Goal: Task Accomplishment & Management: Use online tool/utility

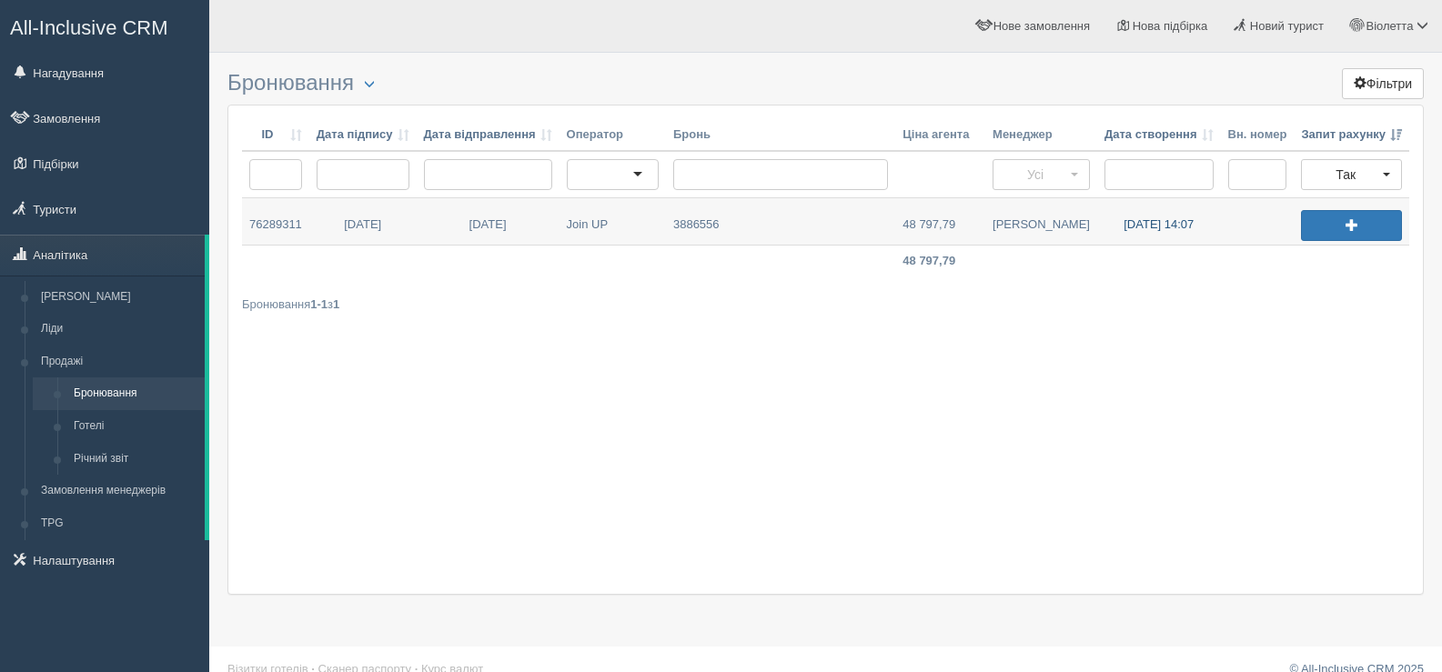
click at [1156, 225] on link "03.10.2025 14:07" at bounding box center [1159, 221] width 124 height 46
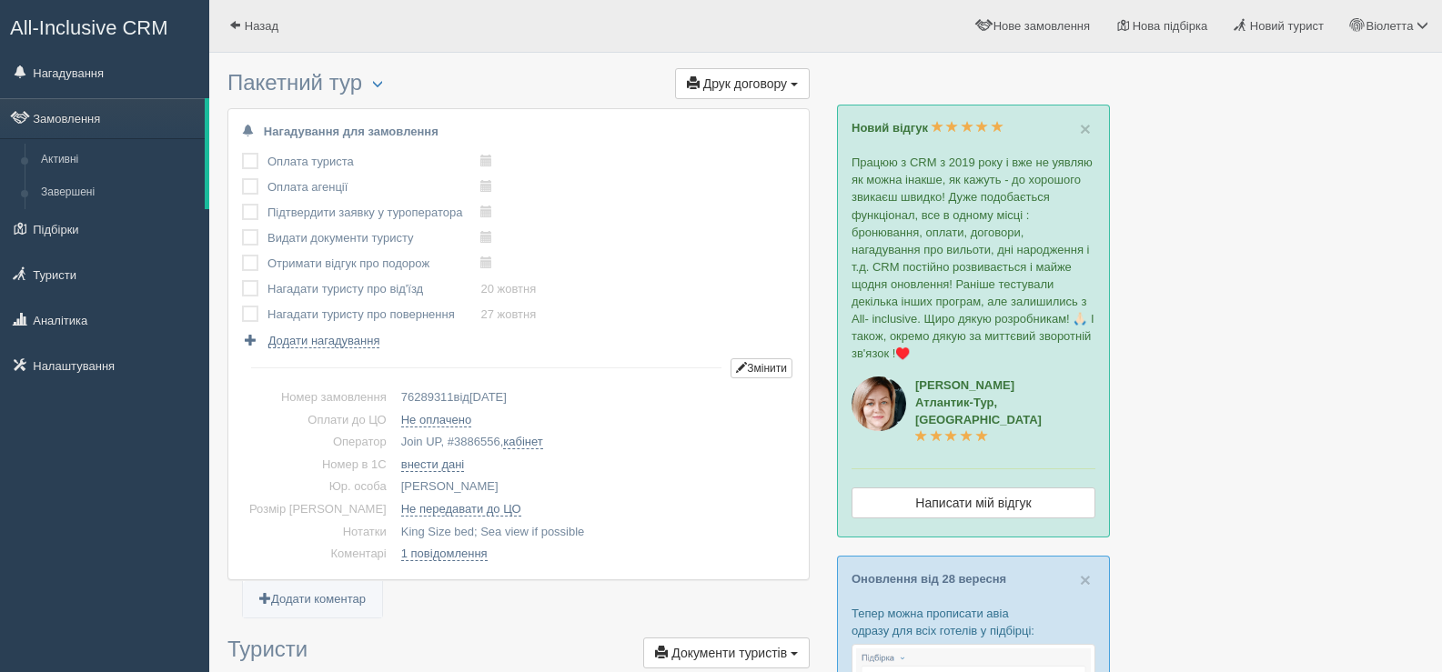
drag, startPoint x: 417, startPoint y: 442, endPoint x: 467, endPoint y: 438, distance: 49.2
click at [467, 438] on td "Join UP, # 3886556 , кабінет" at bounding box center [594, 442] width 401 height 23
copy td "# 3886556"
click at [383, 85] on span "button" at bounding box center [377, 83] width 11 height 11
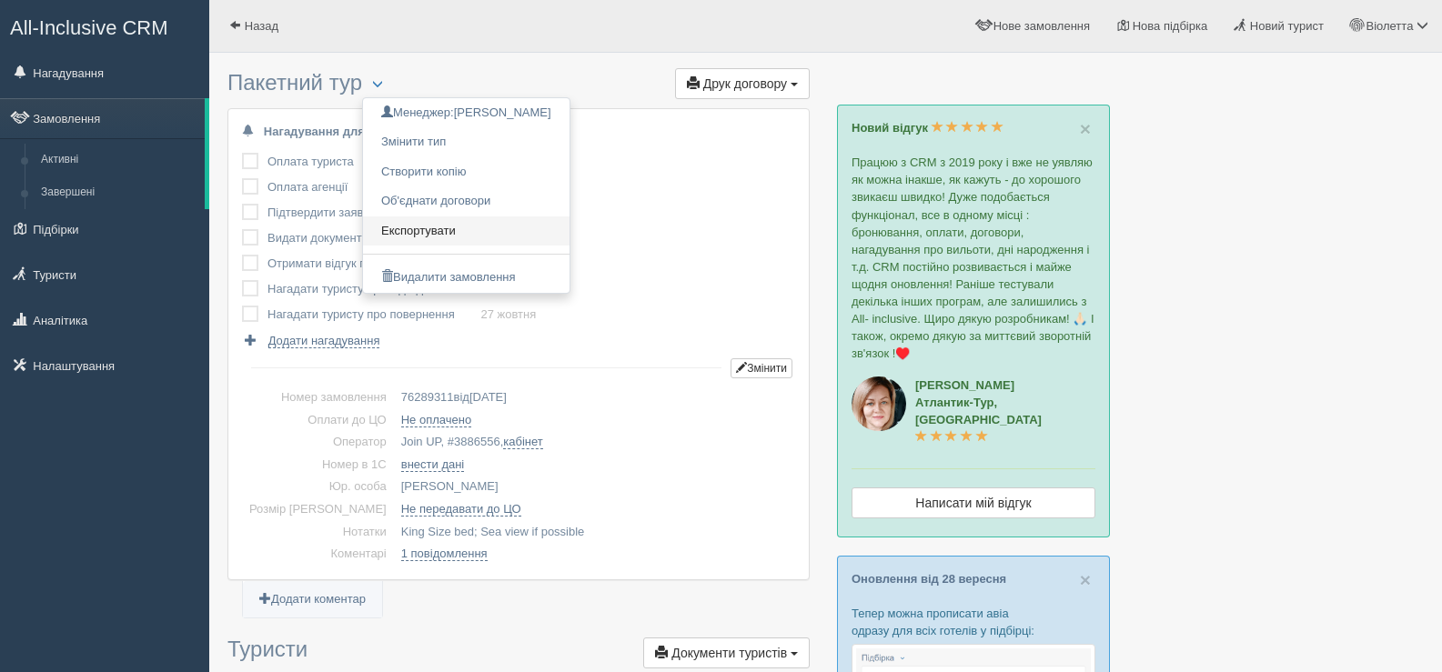
click at [417, 224] on link "Експортувати" at bounding box center [466, 231] width 206 height 30
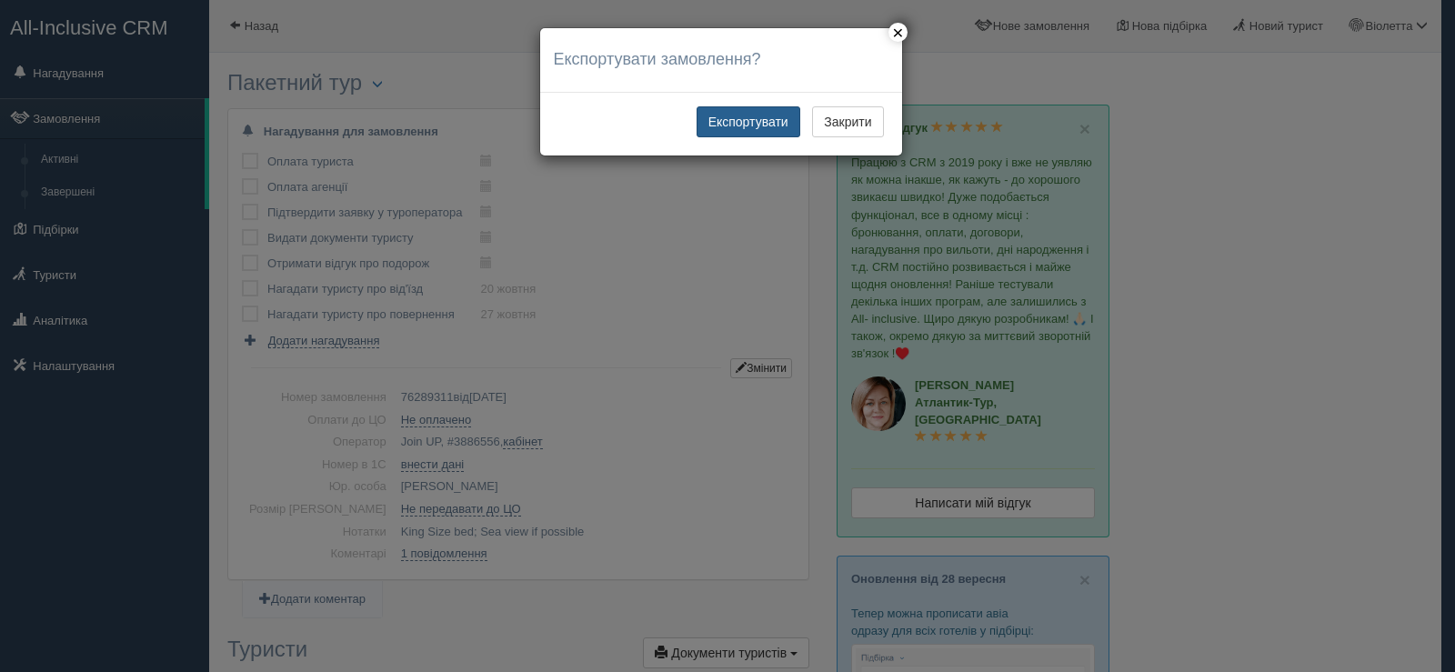
click at [734, 122] on button "Експортувати" at bounding box center [749, 121] width 104 height 31
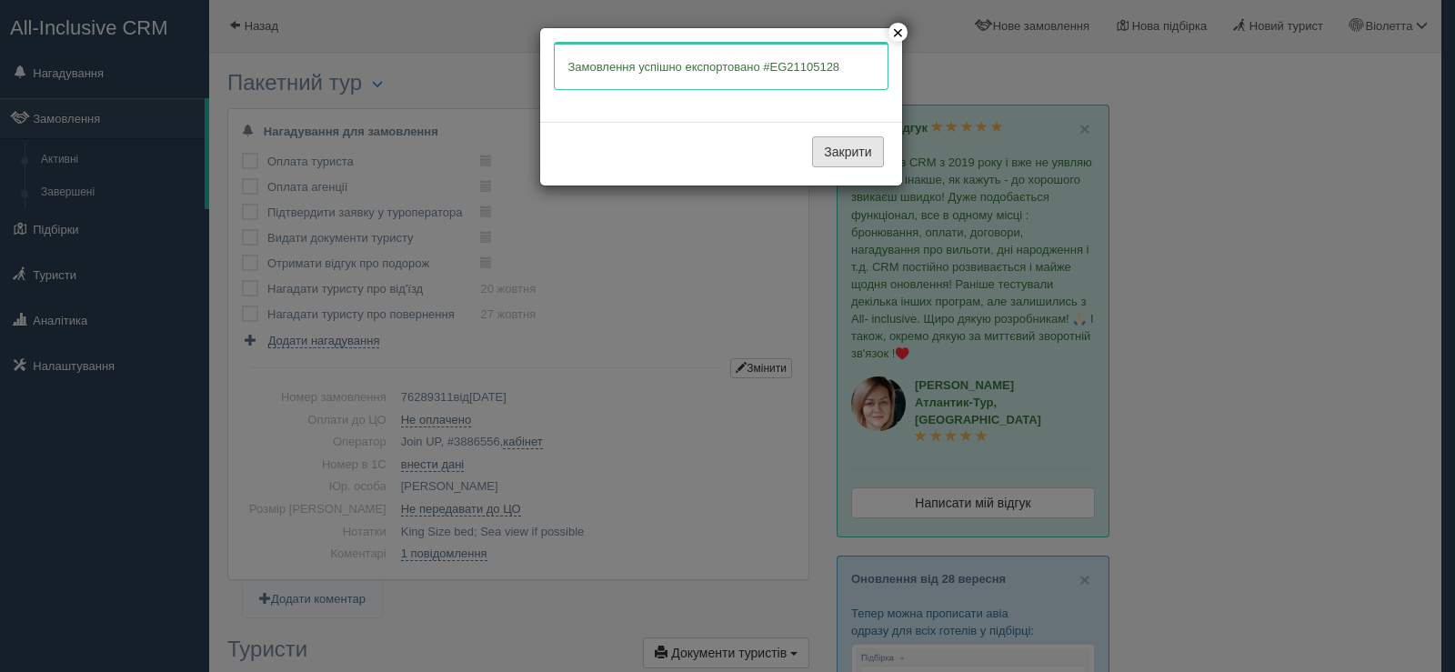
click at [850, 154] on button "Закрити" at bounding box center [847, 151] width 71 height 31
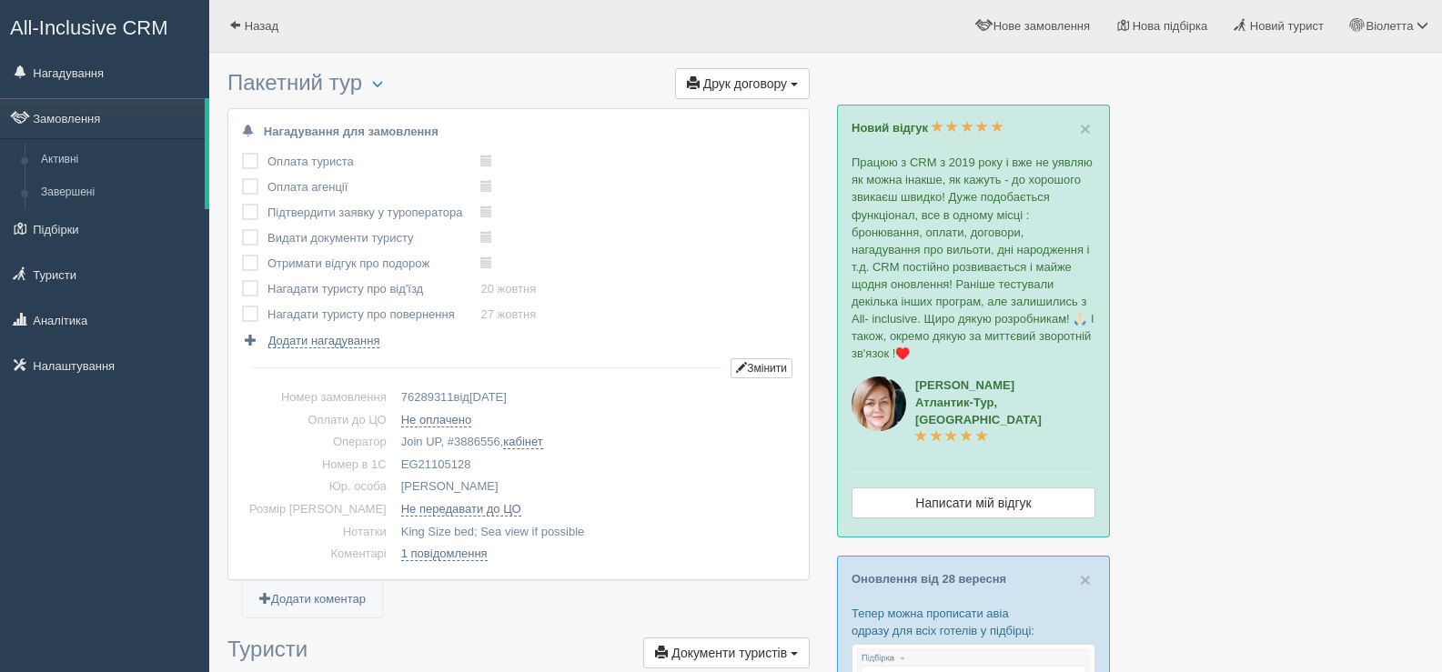
drag, startPoint x: 446, startPoint y: 460, endPoint x: 368, endPoint y: 463, distance: 77.4
click at [394, 463] on td "EG21105128" at bounding box center [594, 465] width 401 height 23
copy td "EG21105128"
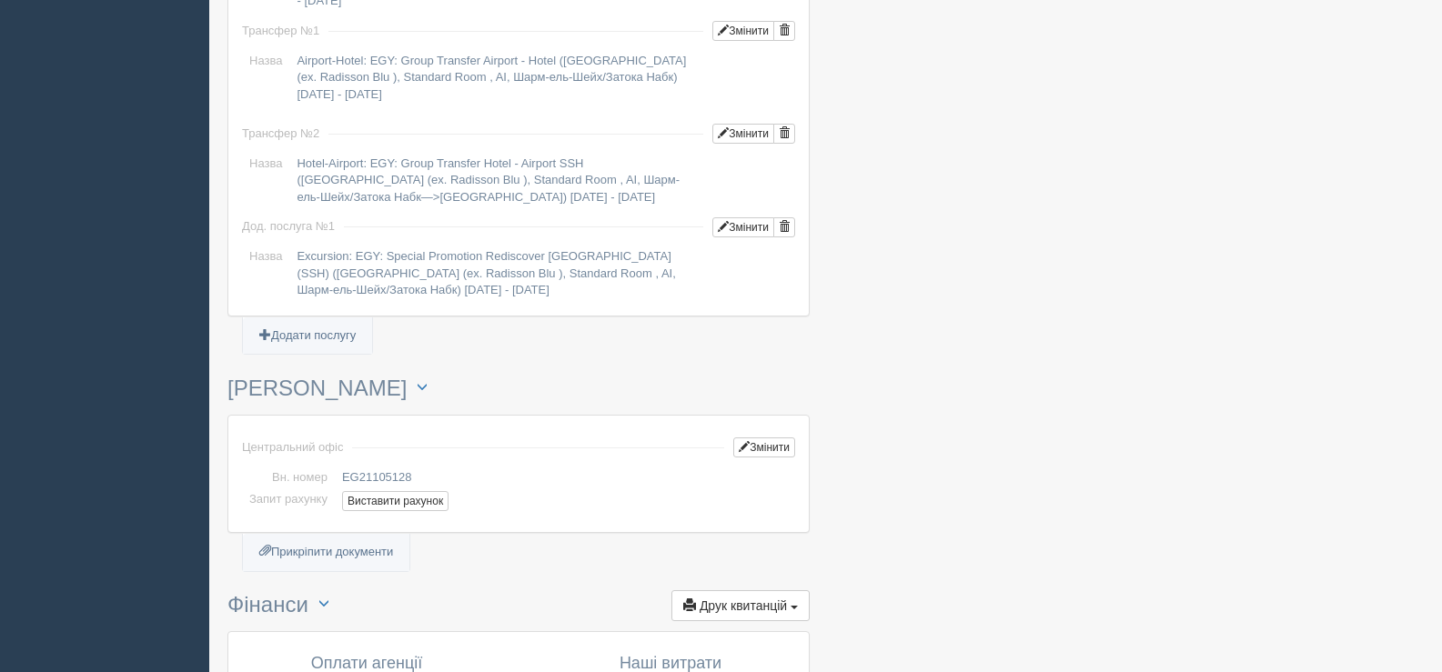
scroll to position [1819, 0]
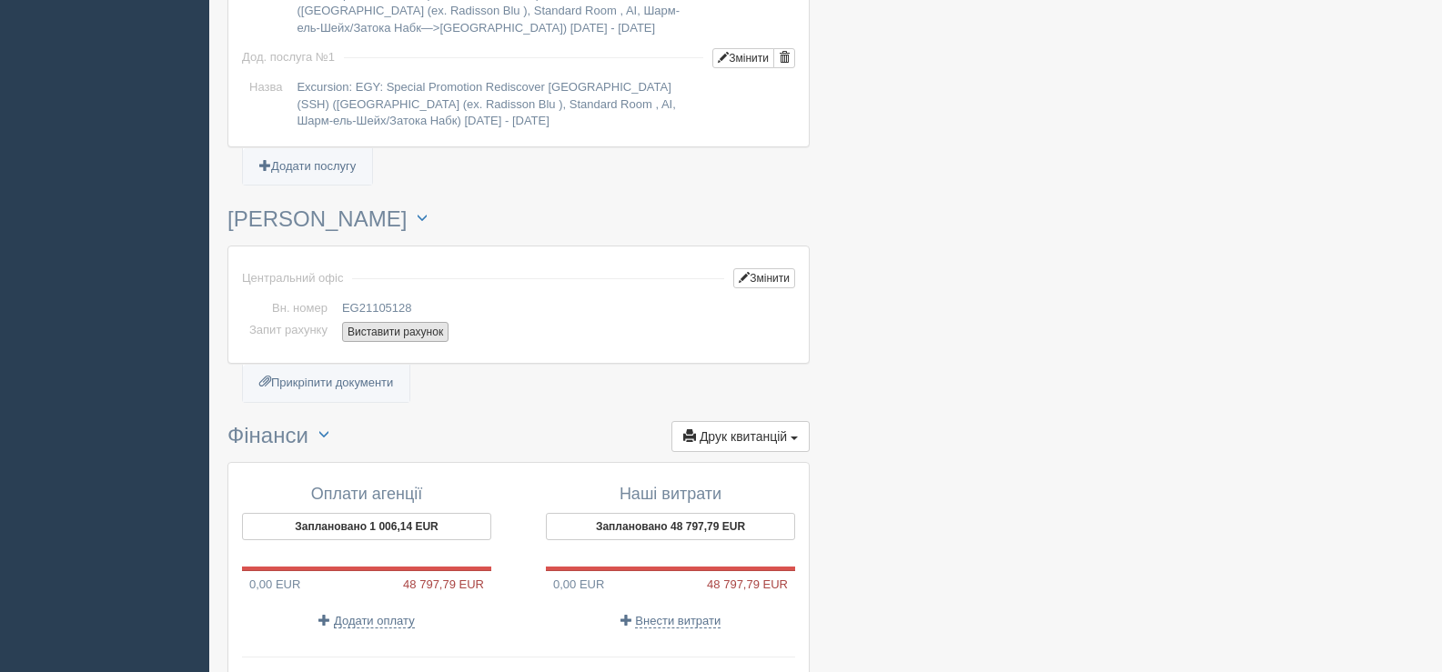
click at [381, 333] on button "Виставити рахунок" at bounding box center [395, 332] width 106 height 20
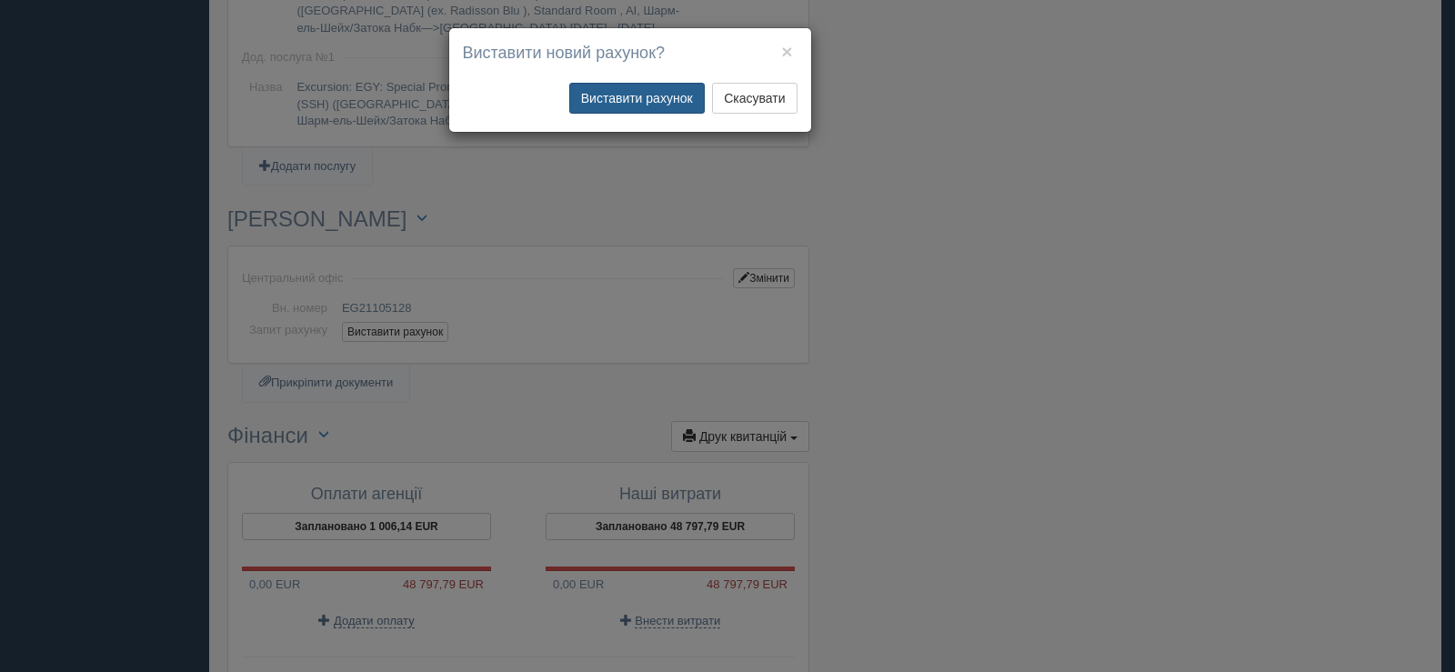
click at [649, 88] on button "Виставити рахунок" at bounding box center [637, 98] width 136 height 31
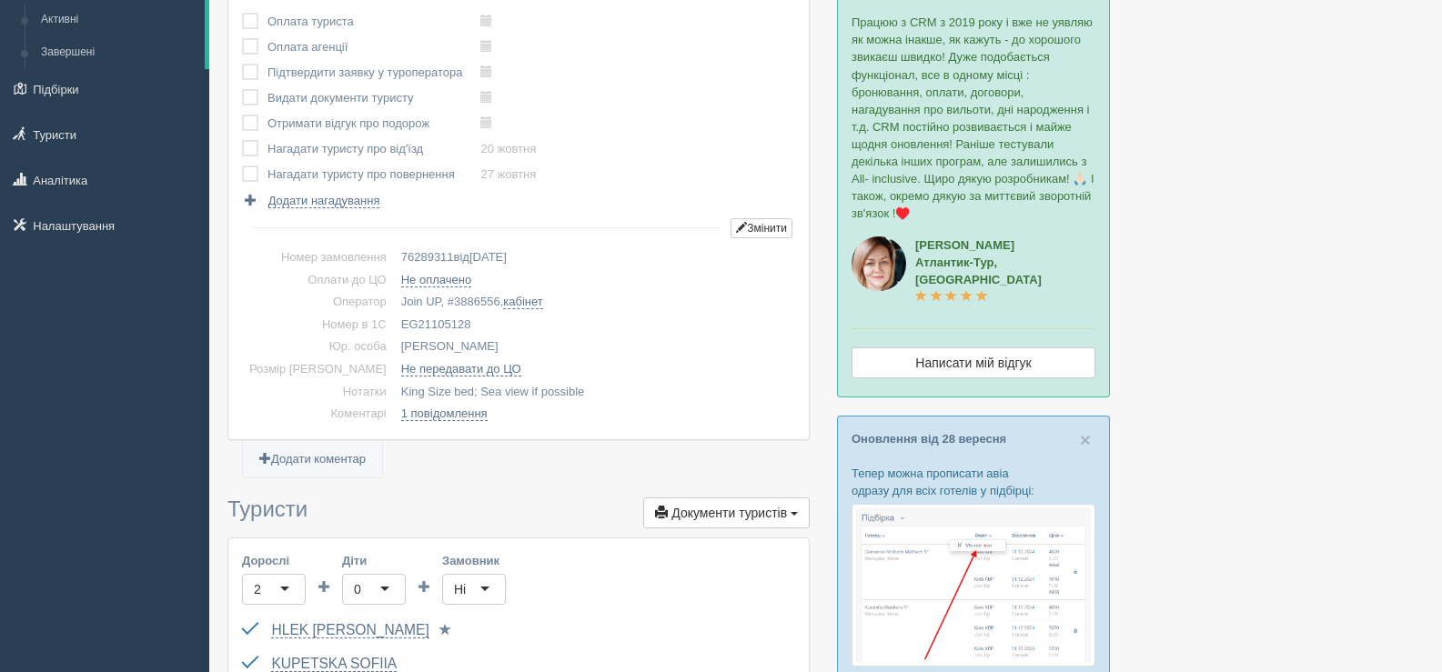
scroll to position [0, 0]
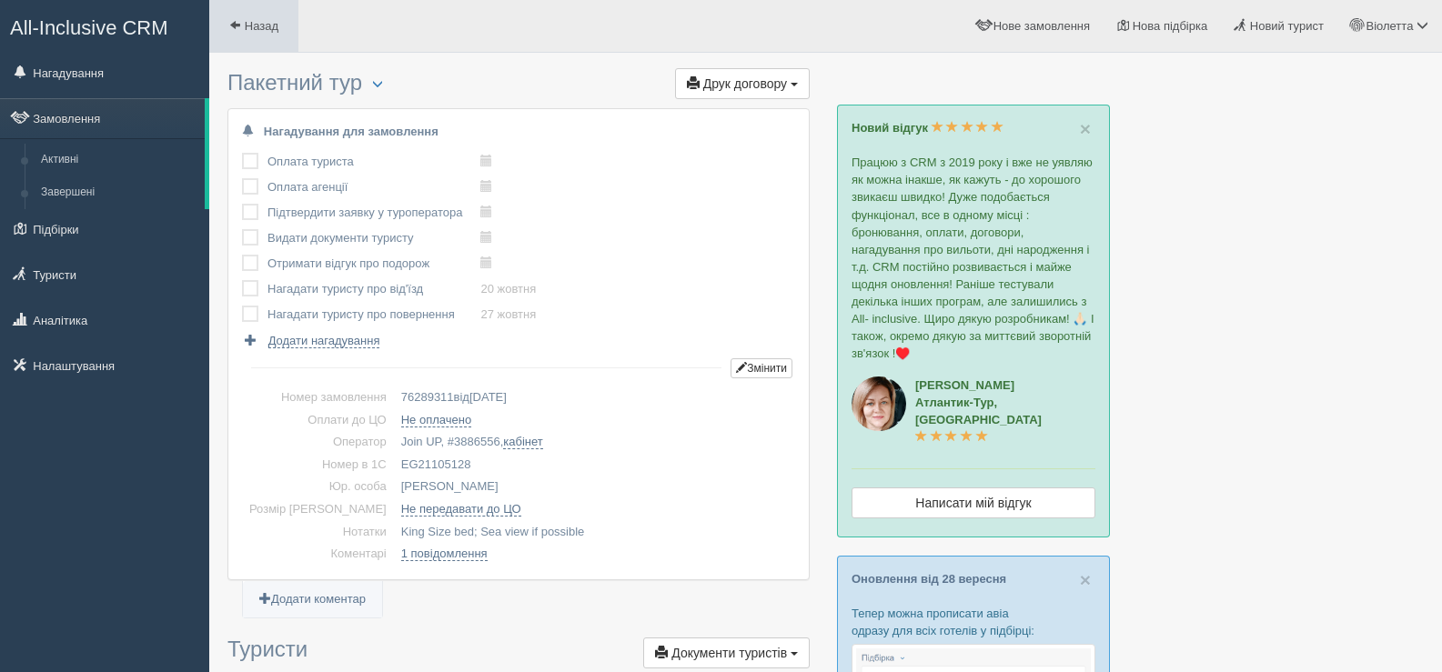
click at [245, 10] on link "Назад" at bounding box center [253, 26] width 89 height 52
